Goal: Information Seeking & Learning: Learn about a topic

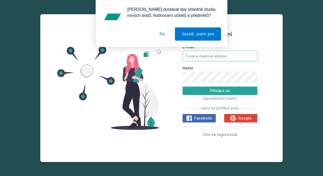
click at [216, 55] on input "E-mail" at bounding box center [219, 56] width 75 height 11
click at [166, 34] on button "Ne" at bounding box center [162, 33] width 19 height 13
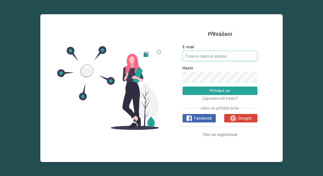
click at [206, 54] on input "E-mail" at bounding box center [219, 56] width 75 height 11
type input "pelh01"
click at [221, 97] on span "Zapomenuté heslo?" at bounding box center [219, 98] width 35 height 4
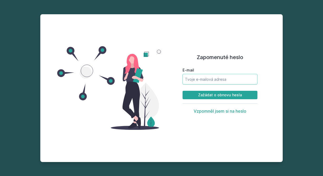
click at [207, 81] on input "E-mail" at bounding box center [219, 79] width 75 height 11
type input "[EMAIL_ADDRESS][DOMAIN_NAME]"
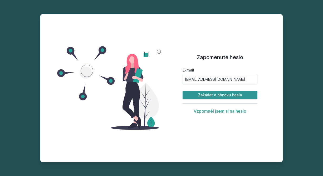
click at [210, 92] on button "Zažádat o obnovu hesla" at bounding box center [219, 95] width 75 height 8
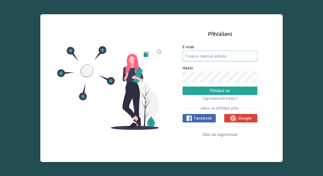
click at [253, 60] on input "E-mail" at bounding box center [219, 56] width 75 height 11
type input "[EMAIL_ADDRESS][DOMAIN_NAME]"
click at [182, 86] on button "Přihlásit se" at bounding box center [219, 90] width 75 height 8
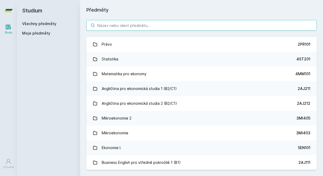
click at [159, 21] on input "search" at bounding box center [201, 25] width 230 height 11
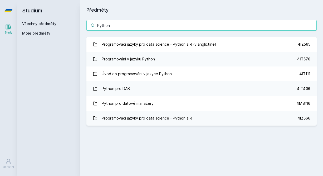
click at [132, 25] on input "Python" at bounding box center [201, 25] width 230 height 11
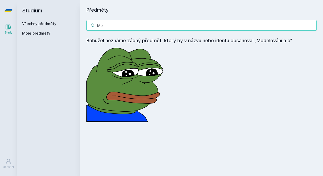
type input "M"
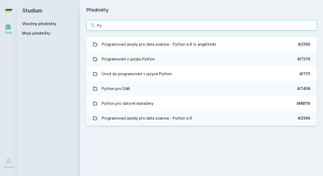
type input "P"
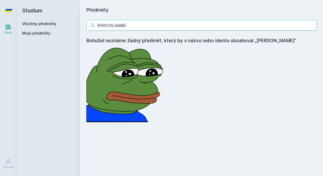
click at [186, 24] on input "[PERSON_NAME]" at bounding box center [201, 25] width 230 height 11
paste input "4EK435"
click at [130, 29] on input "4EK435" at bounding box center [201, 25] width 230 height 11
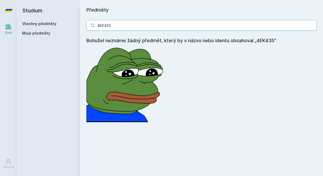
paste input "ST450"
type input "4ST450"
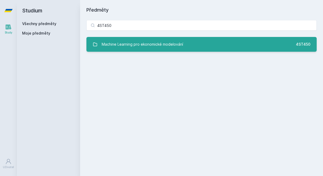
click at [141, 42] on div "Machine Learning pro ekonomické modelování" at bounding box center [142, 44] width 81 height 11
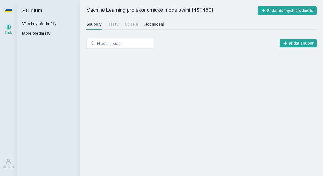
click at [146, 25] on div "Hodnocení" at bounding box center [153, 24] width 19 height 5
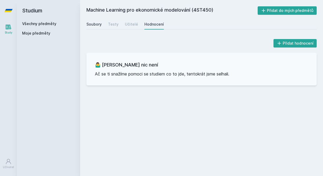
click at [101, 26] on div "Soubory" at bounding box center [93, 24] width 15 height 5
